Goal: Task Accomplishment & Management: Use online tool/utility

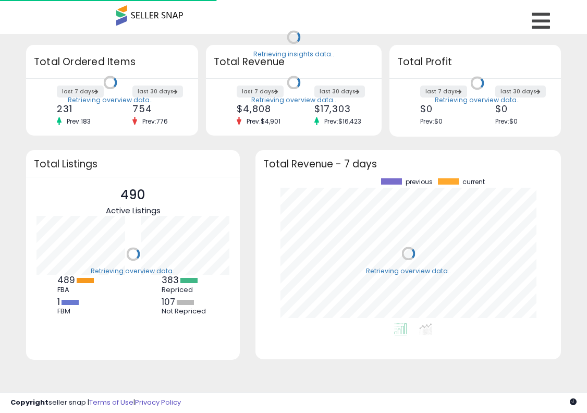
scroll to position [145, 285]
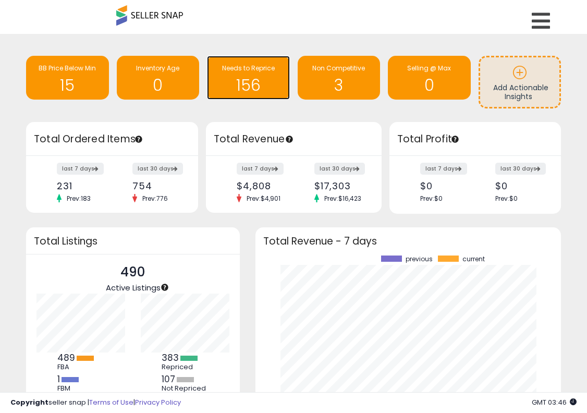
click at [272, 66] on span "Needs to Reprice" at bounding box center [248, 68] width 53 height 9
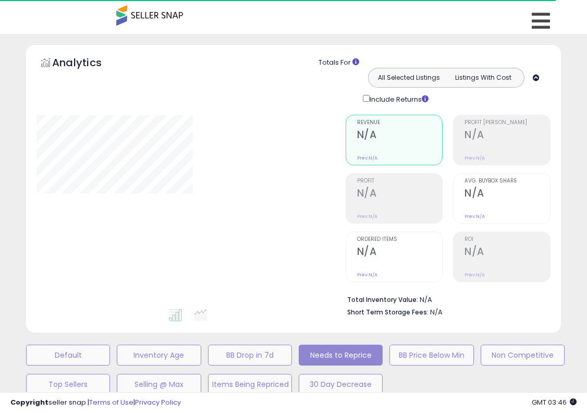
select select "**"
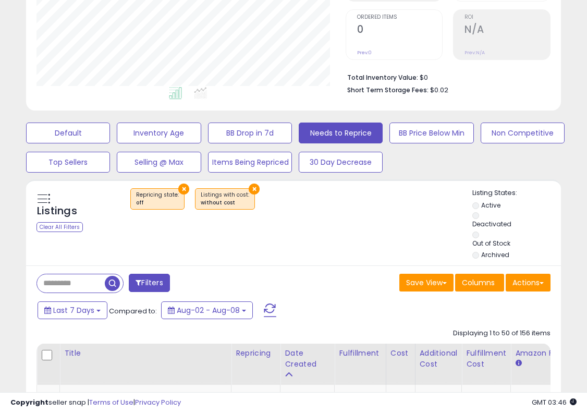
scroll to position [223, 0]
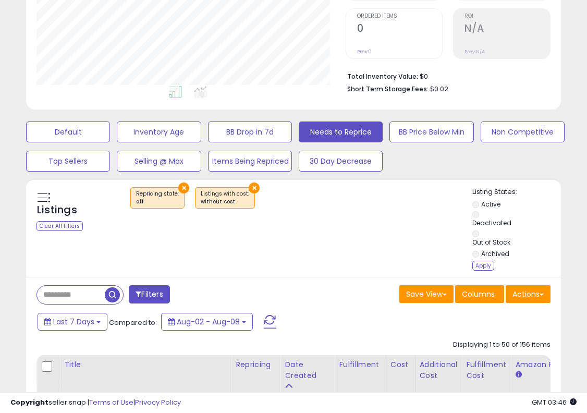
click at [480, 261] on li "Archived" at bounding box center [494, 254] width 43 height 11
click at [480, 261] on div "Apply" at bounding box center [484, 266] width 22 height 10
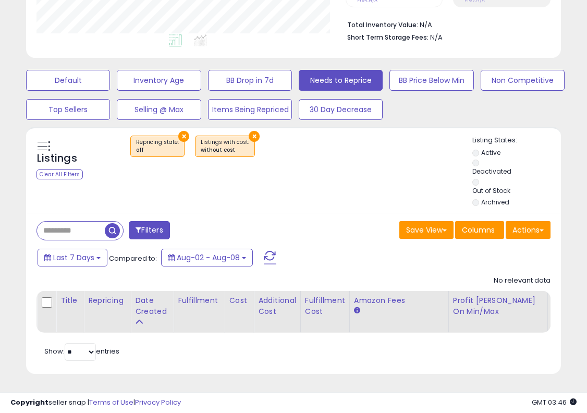
scroll to position [214, 309]
click at [249, 136] on button "×" at bounding box center [254, 136] width 11 height 11
